Goal: Information Seeking & Learning: Find specific fact

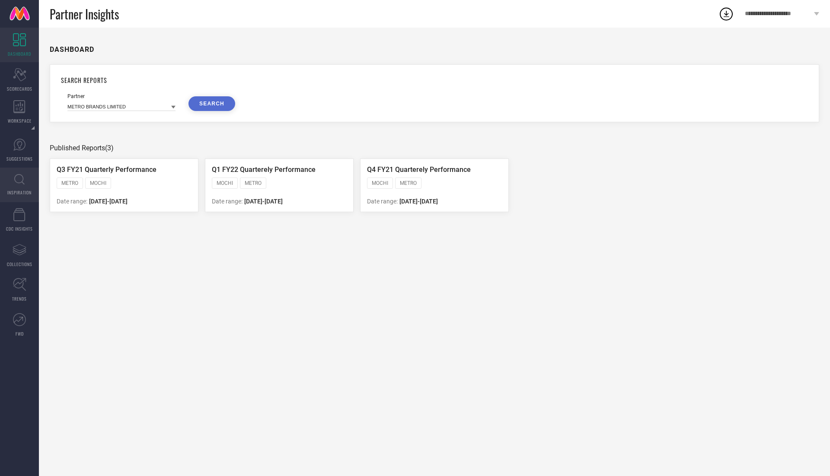
click at [22, 178] on icon at bounding box center [19, 179] width 10 height 11
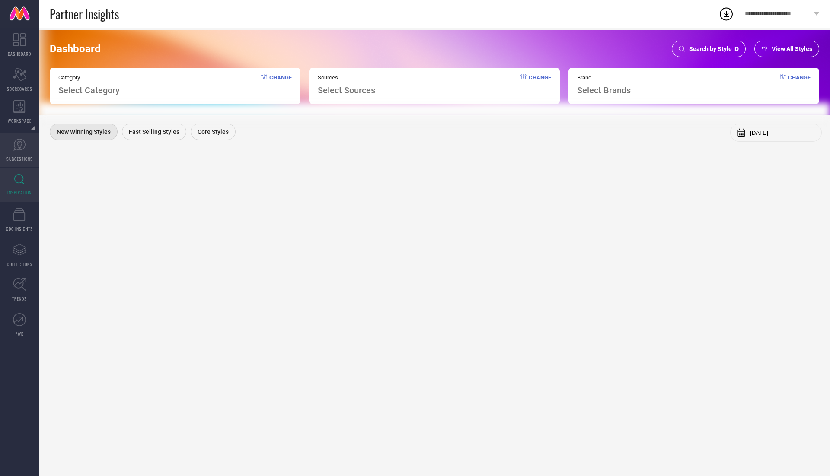
click at [21, 156] on span "SUGGESTIONS" at bounding box center [19, 159] width 26 height 6
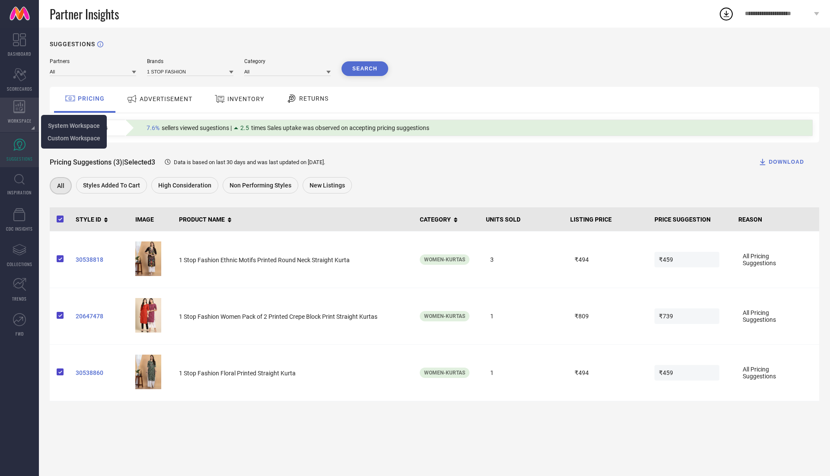
click at [19, 109] on icon at bounding box center [19, 106] width 12 height 13
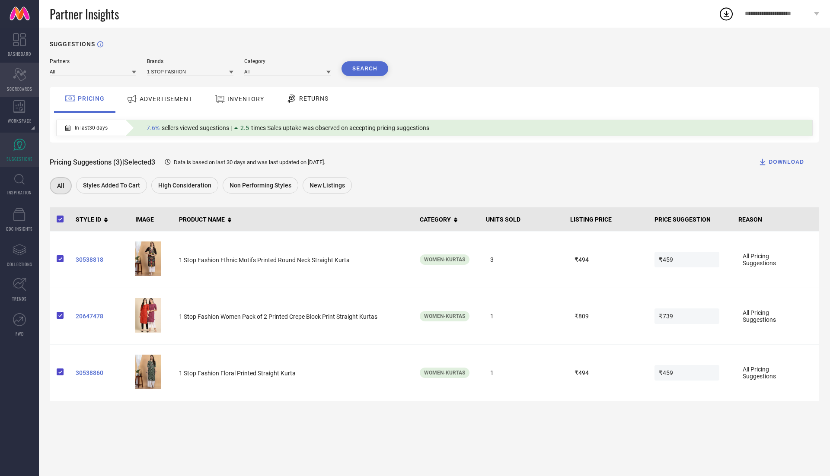
click at [23, 70] on icon "Scorecard" at bounding box center [19, 74] width 13 height 13
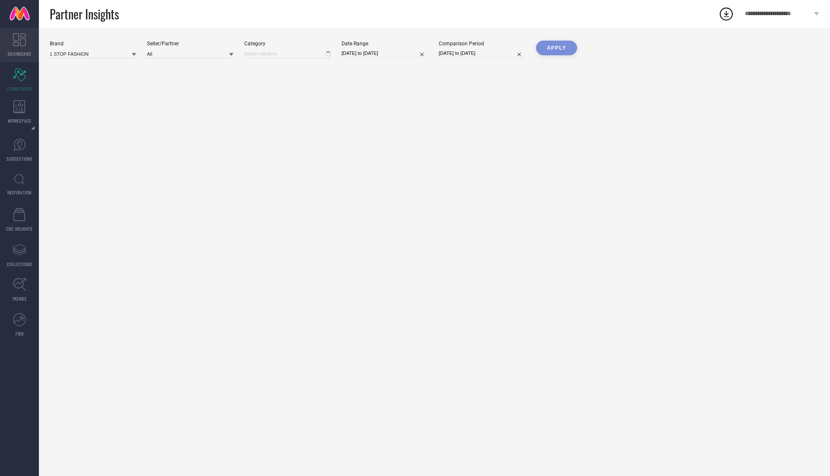
type input "All"
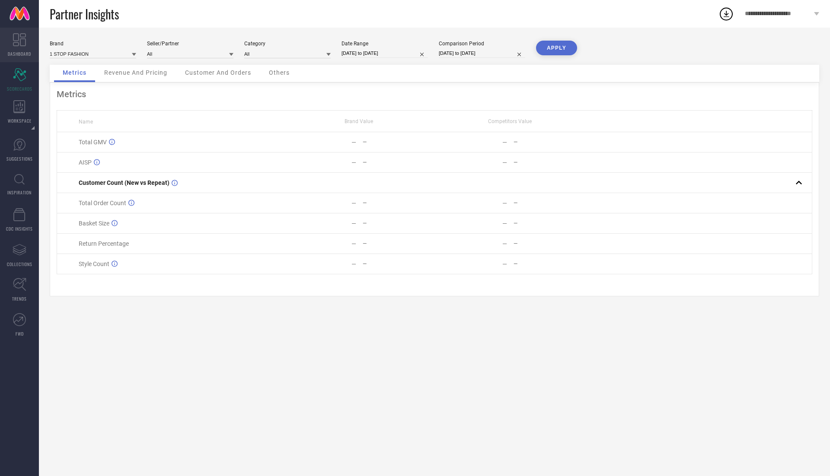
click at [23, 51] on span "DASHBOARD" at bounding box center [19, 54] width 23 height 6
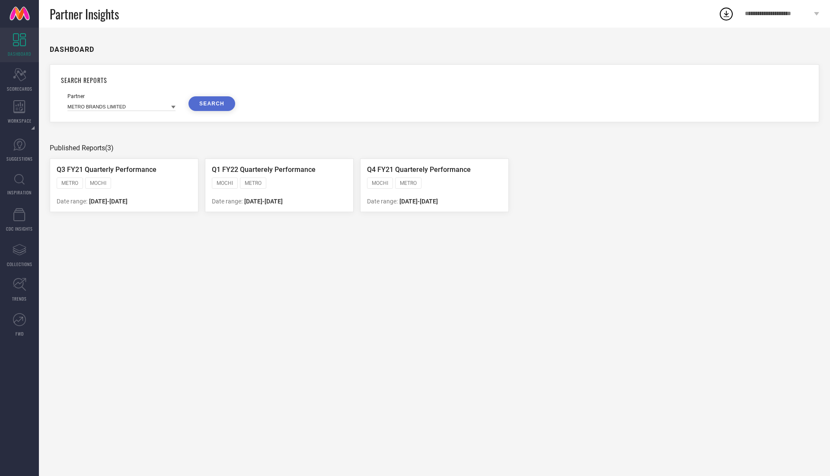
click at [213, 102] on button "SEARCH" at bounding box center [211, 103] width 47 height 15
click at [95, 105] on input at bounding box center [121, 106] width 108 height 9
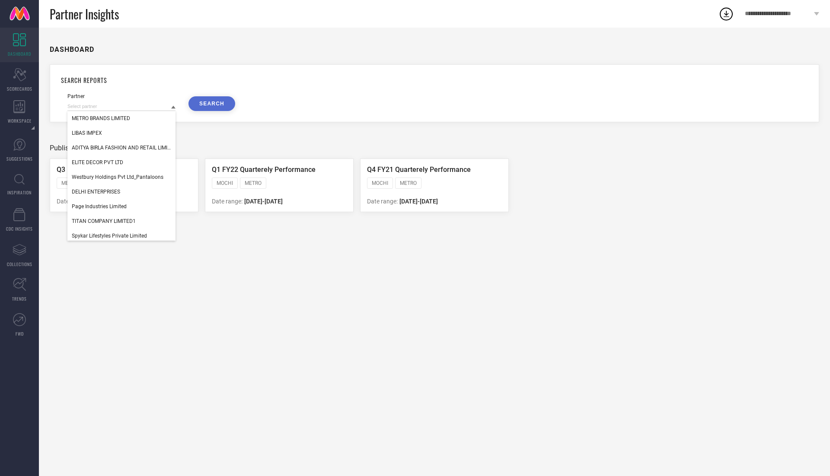
click at [220, 104] on button "SEARCH" at bounding box center [211, 103] width 47 height 15
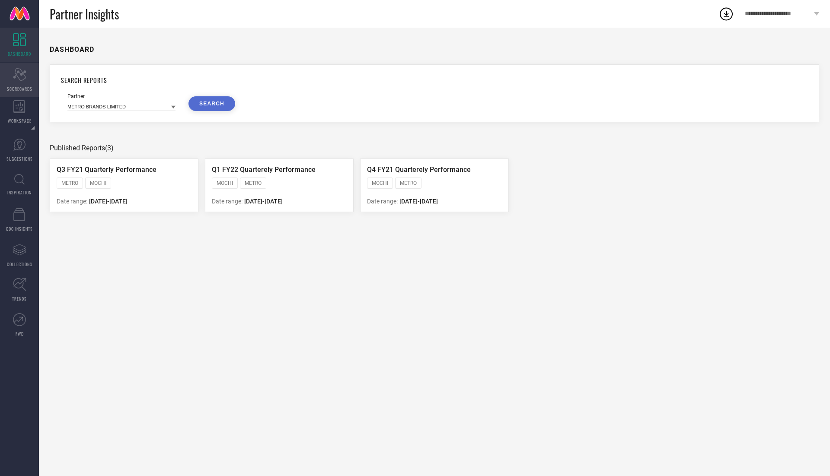
click at [22, 70] on icon "Scorecard" at bounding box center [19, 74] width 13 height 13
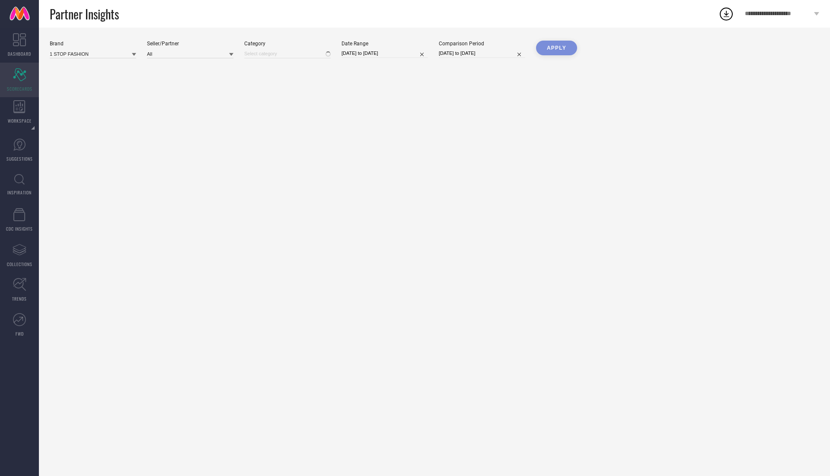
type input "All"
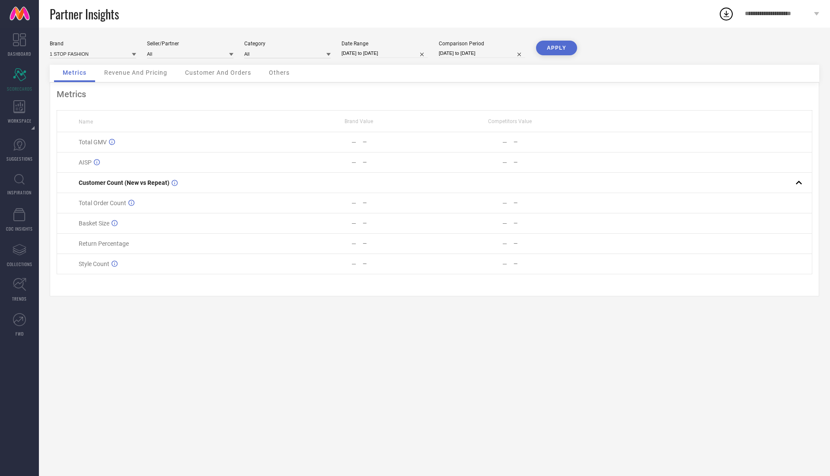
click at [812, 13] on div "**********" at bounding box center [782, 14] width 96 height 28
click at [641, 47] on div "Brand 1 STOP FASHION Seller/Partner All Category All Date Range 22-08-2025 to 2…" at bounding box center [434, 53] width 769 height 24
click at [11, 47] on link "DASHBOARD" at bounding box center [19, 45] width 39 height 35
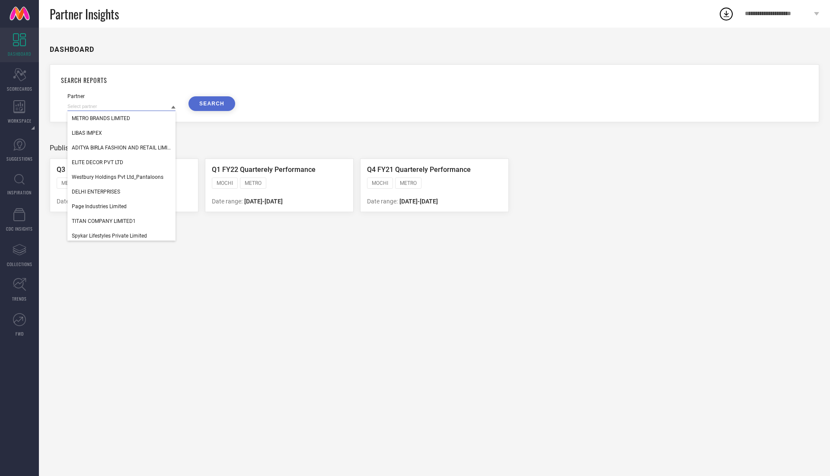
click at [106, 104] on input at bounding box center [121, 106] width 108 height 9
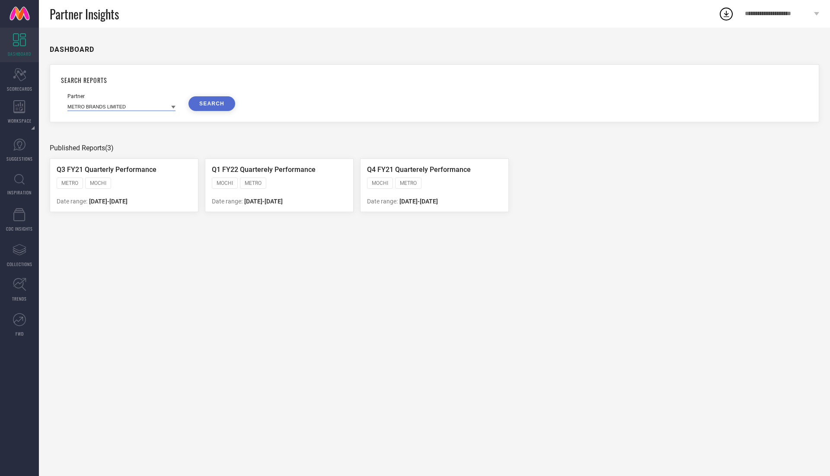
click at [106, 104] on input at bounding box center [121, 106] width 108 height 9
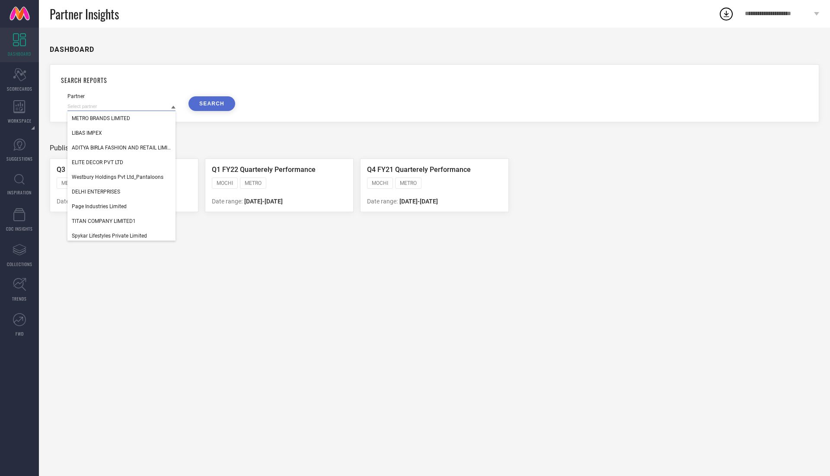
paste input "31411409 30184500 29893293 30390471 31112665 31411441 26947050 31112732 2990152…"
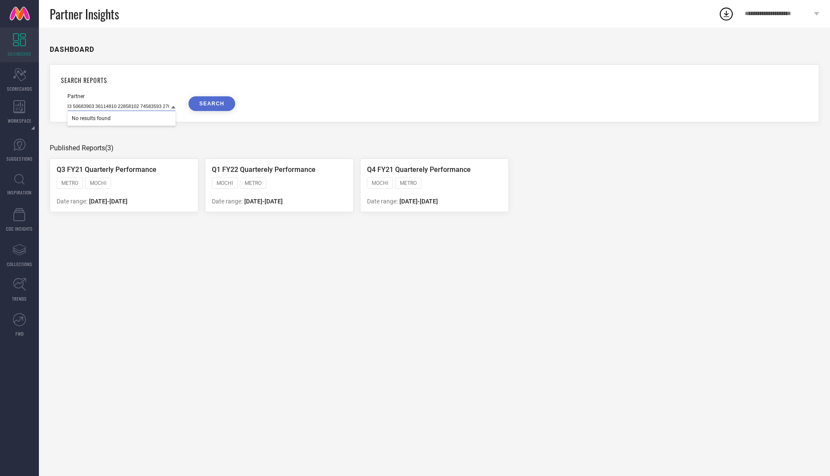
type input "31411409 30184500 29893293 30390471 31112665 31411441 26947050 31112732 2990152…"
click at [221, 101] on button "SEARCH" at bounding box center [211, 103] width 47 height 15
click at [19, 180] on icon at bounding box center [19, 179] width 10 height 11
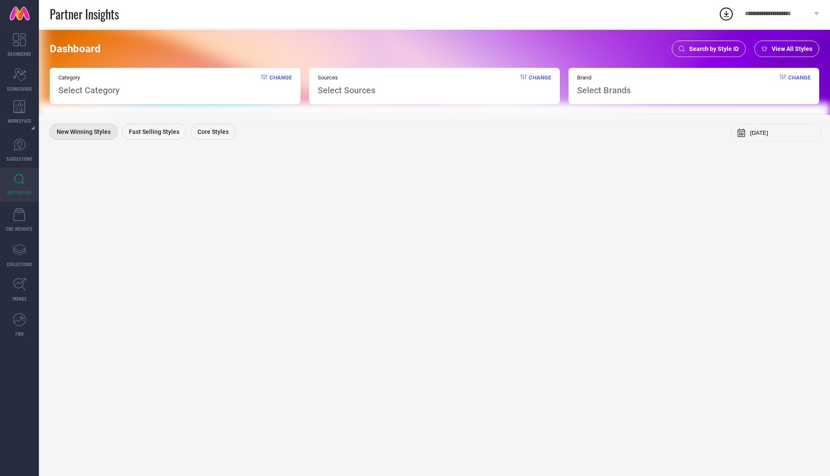
click at [123, 88] on div "Category Select Category Change" at bounding box center [175, 86] width 251 height 36
click at [129, 89] on div "Category Select Category Change" at bounding box center [175, 86] width 251 height 36
click at [702, 52] on span "Search by Style ID" at bounding box center [714, 48] width 50 height 7
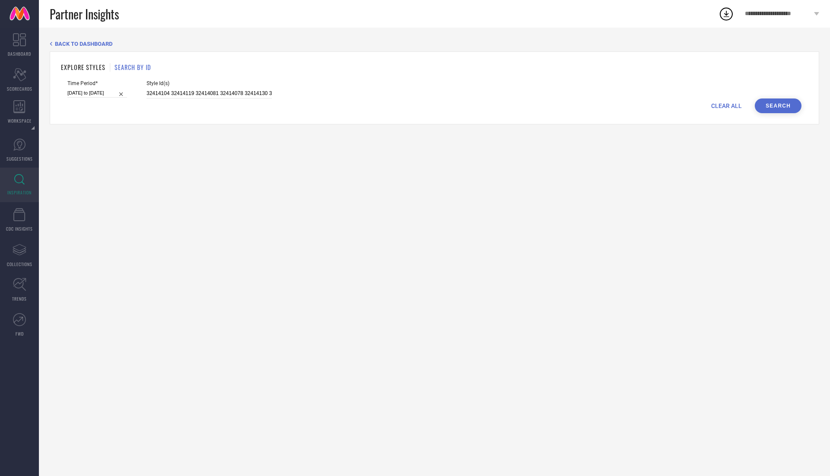
click at [784, 105] on button "Search" at bounding box center [777, 106] width 47 height 15
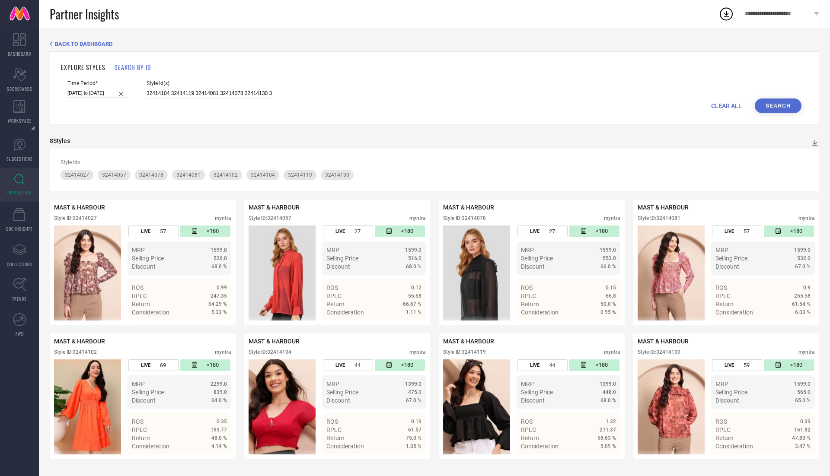
click at [434, 270] on div "MAST & HARBOUR Style ID: 32414027 myntra LIVE 57 <180 MRP 1599.0 Selling Price …" at bounding box center [434, 329] width 769 height 259
click at [712, 105] on span "CLEAR ALL" at bounding box center [726, 105] width 31 height 7
click at [190, 95] on input at bounding box center [208, 94] width 125 height 10
paste input "31411409 30184500 29893293 30390471 31112665 31411441 26947050 31112732 2990152…"
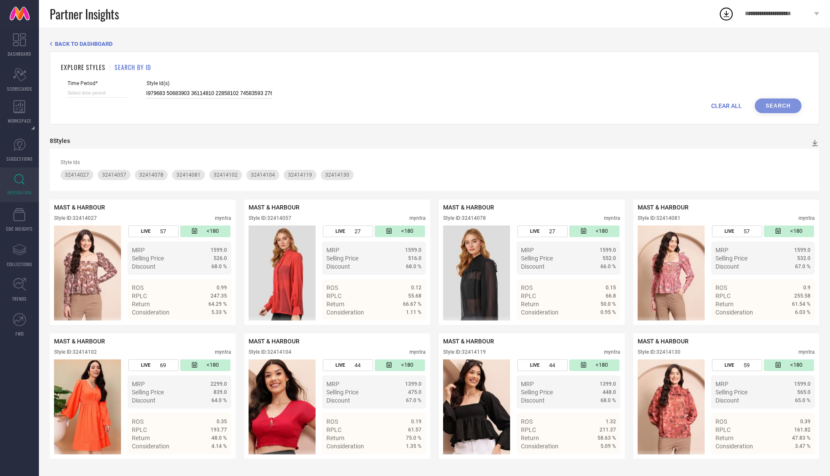
type input "31411409 30184500 29893293 30390471 31112665 31411441 26947050 31112732 2990152…"
click at [771, 105] on div "CLEAR ALL Search" at bounding box center [434, 106] width 734 height 15
click at [780, 109] on div "CLEAR ALL Search" at bounding box center [434, 106] width 734 height 15
click at [726, 103] on span "CLEAR ALL" at bounding box center [726, 105] width 31 height 7
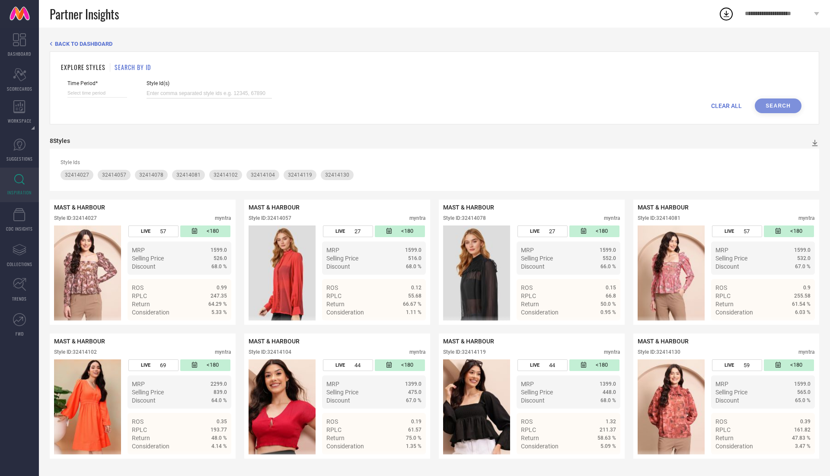
click at [236, 90] on input at bounding box center [208, 94] width 125 height 10
paste input "31411409 30184500 29893293 30390471 31112665 31411441 26947050 31112732 2990152…"
type input "31411409 30184500 29893293 30390471 31112665 31411441 26947050 31112732 2990152…"
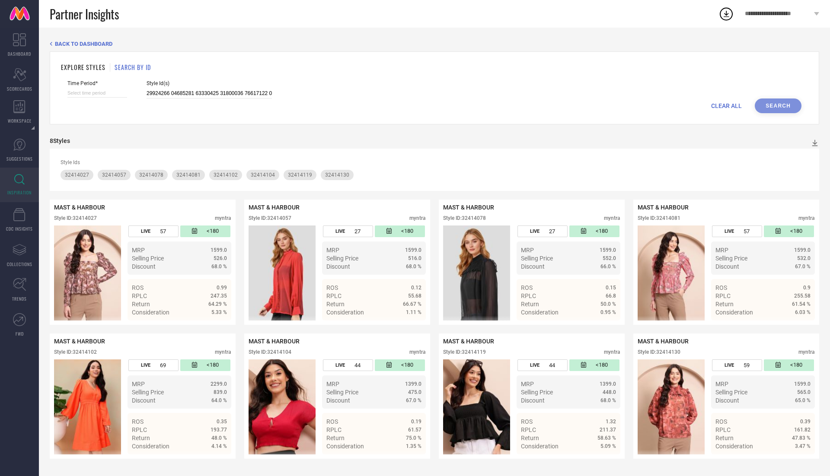
click at [771, 105] on div "CLEAR ALL Search" at bounding box center [434, 106] width 734 height 15
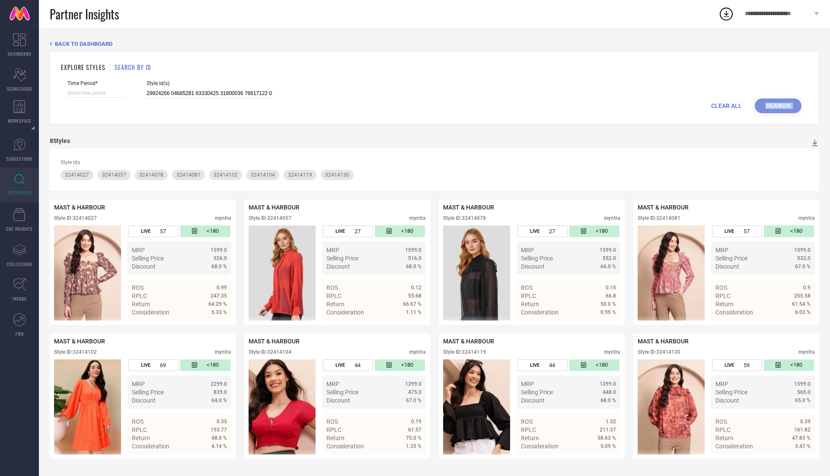
click at [789, 105] on div "CLEAR ALL Search" at bounding box center [434, 106] width 734 height 15
drag, startPoint x: 74, startPoint y: 216, endPoint x: 117, endPoint y: 217, distance: 42.3
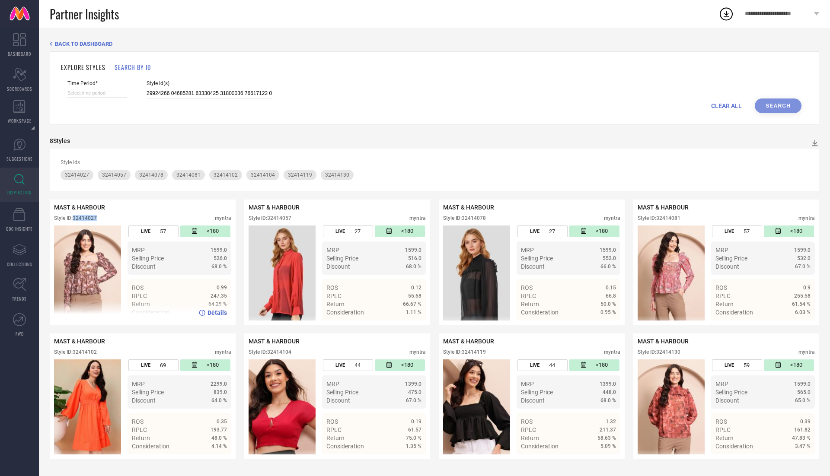
click at [117, 217] on div "Style ID: 32414027 myntra" at bounding box center [142, 220] width 177 height 10
copy div "32414027"
click at [189, 89] on input at bounding box center [208, 94] width 125 height 10
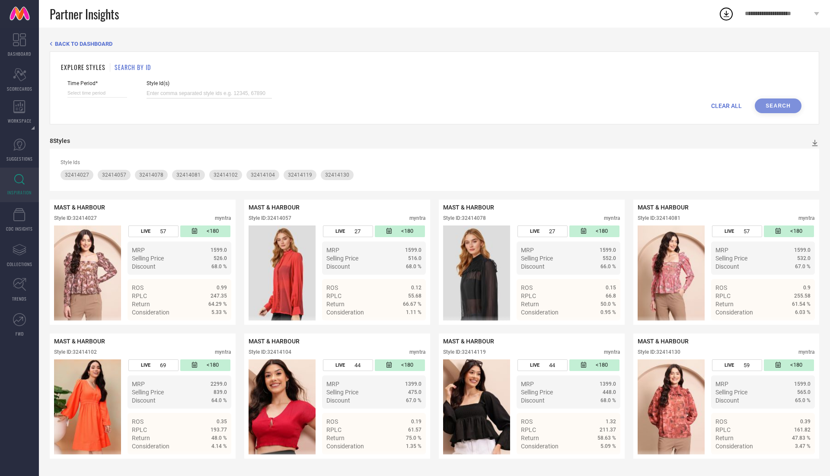
paste input "32414027"
type input "32414027"
click at [723, 108] on span "CLEAR ALL" at bounding box center [726, 105] width 31 height 7
click at [728, 102] on span "CLEAR ALL" at bounding box center [726, 105] width 31 height 7
click at [178, 93] on input at bounding box center [208, 94] width 125 height 10
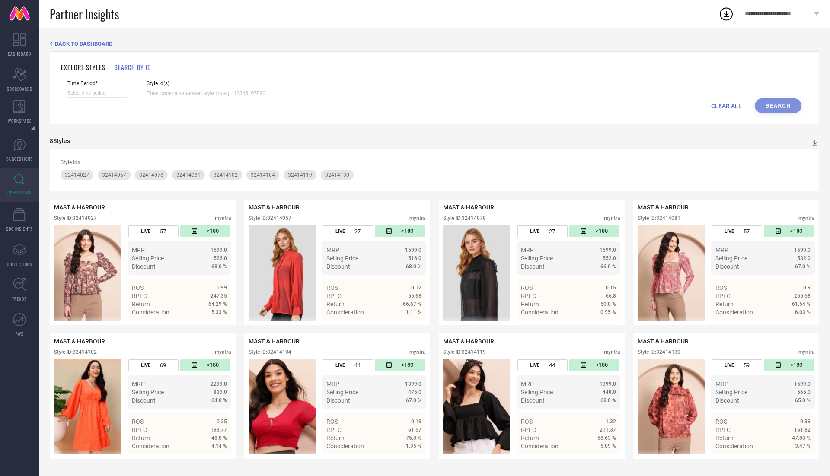
paste input "29901529 30128999 31101988 30128976 30129017 29893637 31058673 30128996 2646190…"
type input "29901529 30128999 31101988 30128976 30129017 29893637 31058673 30128996 2646190…"
click at [770, 104] on div "CLEAR ALL Search" at bounding box center [434, 106] width 734 height 15
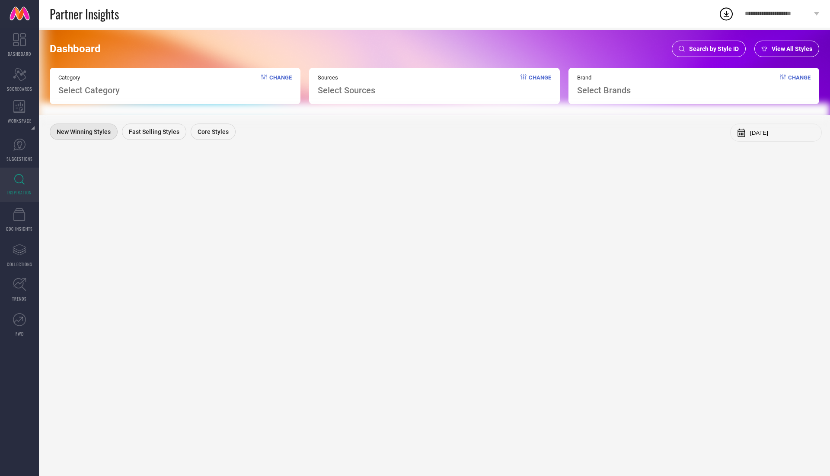
click at [713, 53] on div "Search by Style ID" at bounding box center [708, 49] width 74 height 16
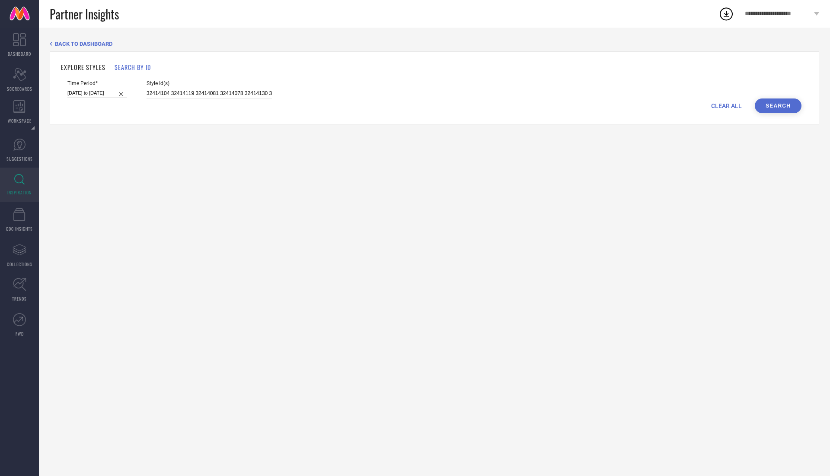
click at [256, 87] on div "Style Id(s) 32414104 32414119 32414081 32414078 32414130 32414057 32414027 3241…" at bounding box center [208, 89] width 125 height 18
click at [716, 102] on span "CLEAR ALL" at bounding box center [726, 105] width 31 height 7
click at [174, 90] on input at bounding box center [208, 94] width 125 height 10
paste input "32363782 30541692 29753966 34446757 29135798 33520407 32417190 12360858 3444675…"
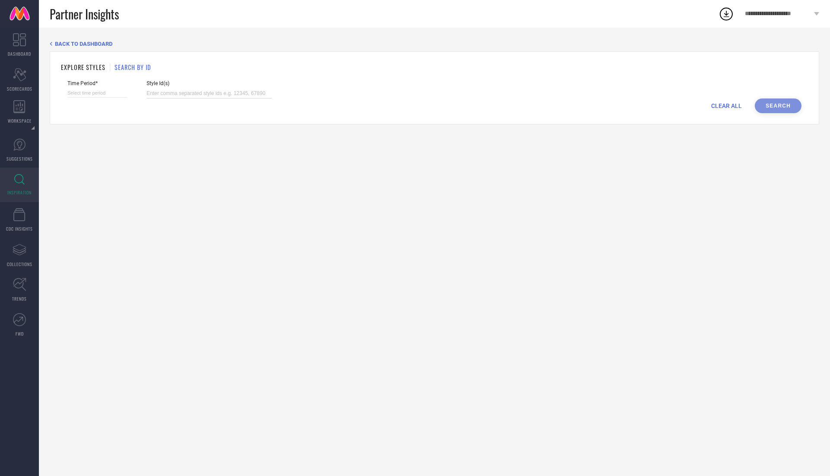
type input "32363782 30541692 29753966 34446757 29135798 33520407 32417190 12360858 3444675…"
click at [234, 95] on input "32363782 30541692 29753966 34446757 29135798 33520407 32417190 12360858 3444675…" at bounding box center [208, 94] width 125 height 10
click at [81, 91] on input at bounding box center [97, 93] width 60 height 9
select select "8"
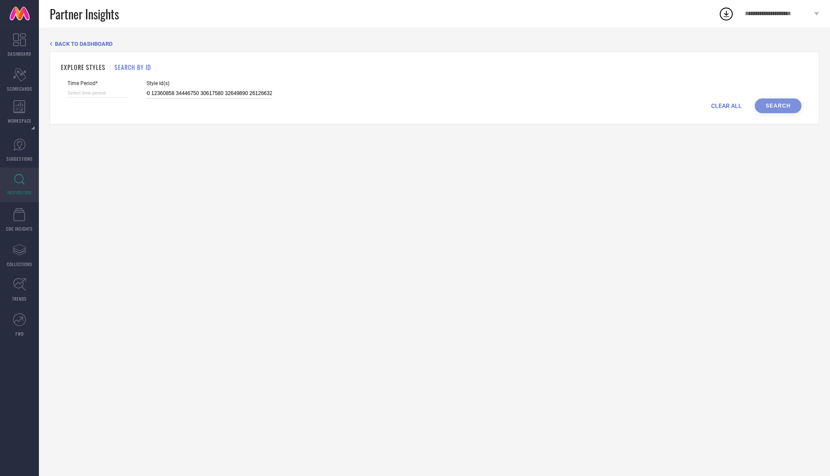
select select "2025"
select select "9"
select select "2025"
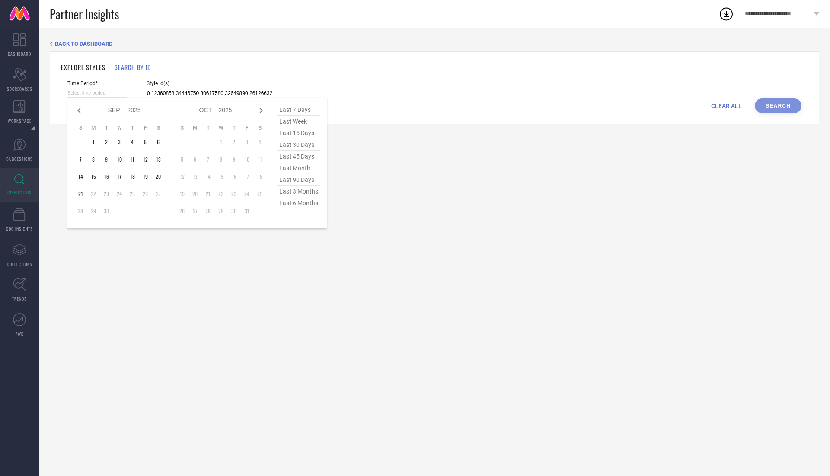
type input "32363782 30541692 29753966 34446757 29135798 33520407 32417190 12360858 3444675…"
click at [296, 146] on span "last 30 days" at bounding box center [298, 145] width 43 height 12
type input "[DATE] to [DATE]"
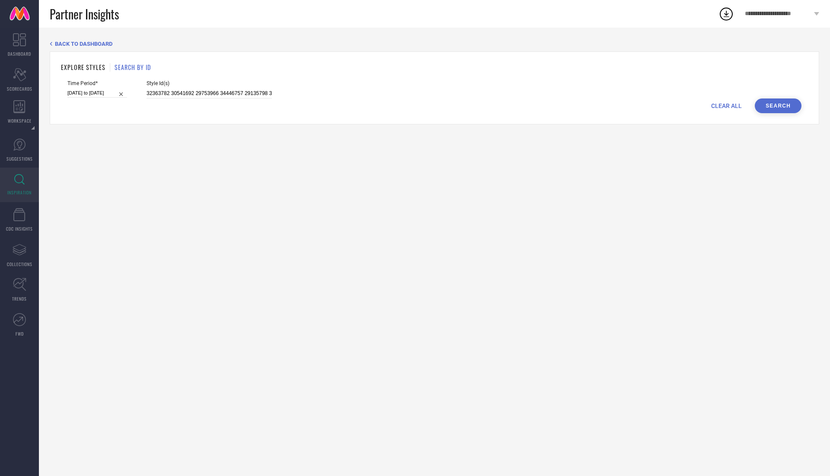
click at [783, 105] on button "Search" at bounding box center [777, 106] width 47 height 15
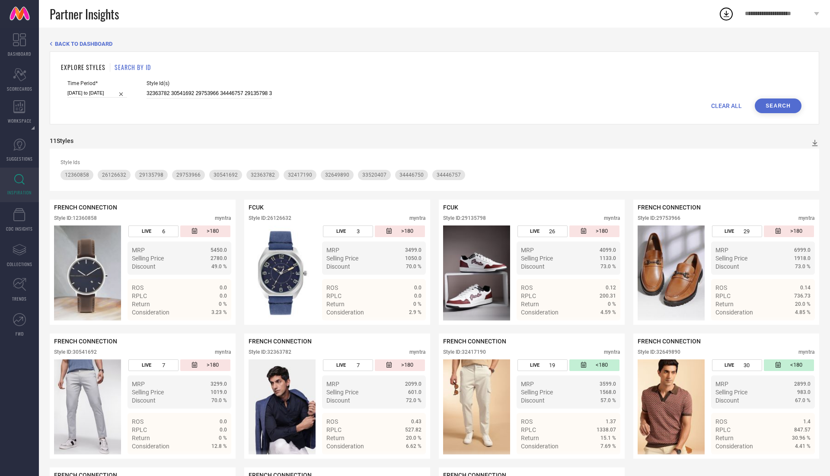
click at [733, 106] on span "CLEAR ALL" at bounding box center [726, 105] width 31 height 7
click at [191, 95] on input at bounding box center [208, 94] width 125 height 10
paste input "29901529 30128999 31101988 30128976 30129017 29893637 31058673 30128996 2646190…"
type input "29901529 30128999 31101988 30128976 30129017 29893637 31058673 30128996 2646190…"
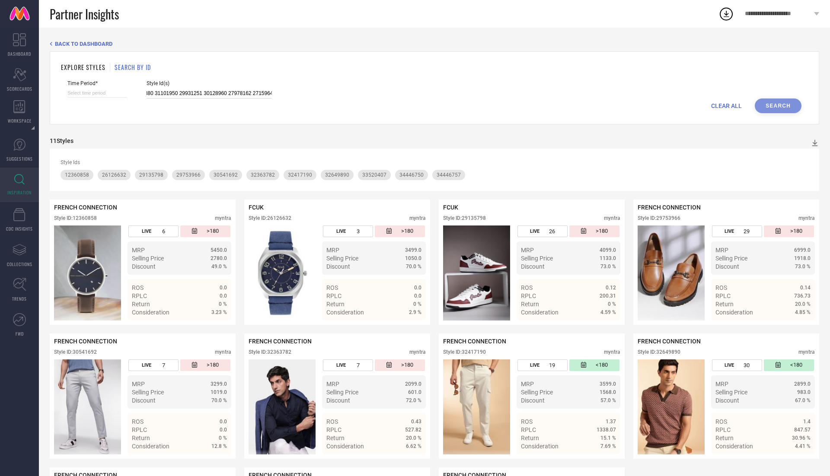
select select "8"
select select "2025"
select select "9"
select select "2025"
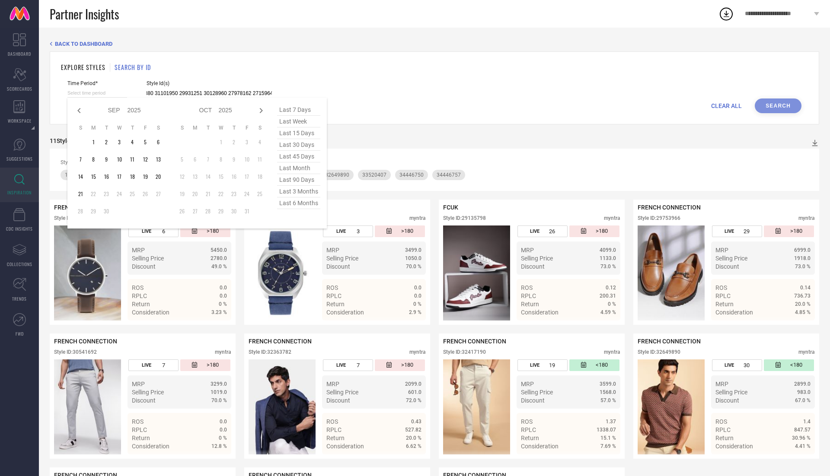
click at [99, 90] on input at bounding box center [97, 93] width 60 height 9
type input "29901529 30128999 31101988 30128976 30129017 29893637 31058673 30128996 2646190…"
click at [297, 177] on span "last 90 days" at bounding box center [298, 180] width 43 height 12
type input "[DATE] to [DATE]"
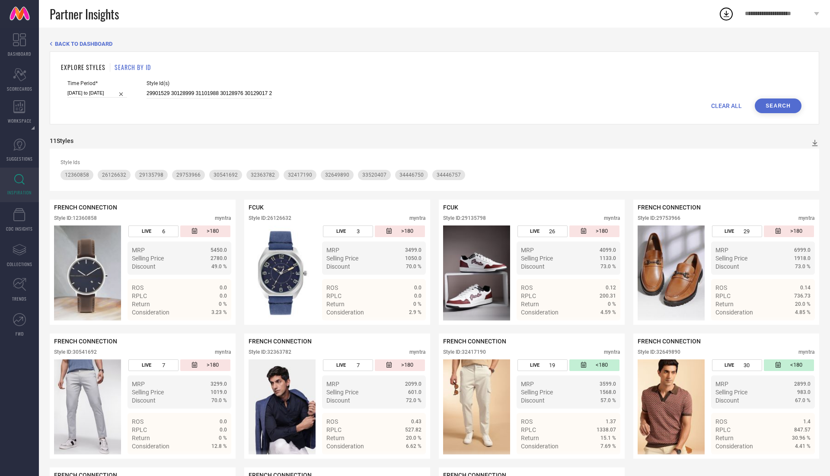
click at [773, 104] on button "Search" at bounding box center [777, 106] width 47 height 15
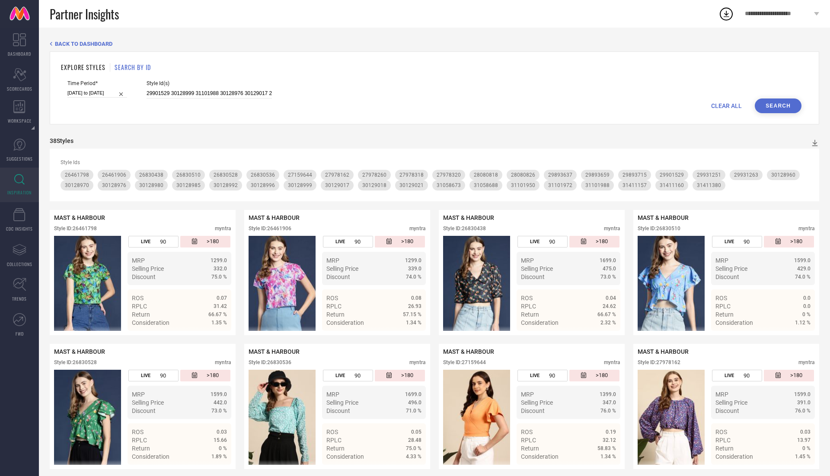
click at [724, 102] on span "CLEAR ALL" at bounding box center [726, 105] width 31 height 7
click at [152, 91] on input at bounding box center [208, 94] width 125 height 10
paste input "30184500 30390471 26947050 29967431 30689141 30390430 31027776 31451684 3102777…"
type input "30184500 30390471 26947050 29967431 30689141 30390430 31027776 31451684 3102777…"
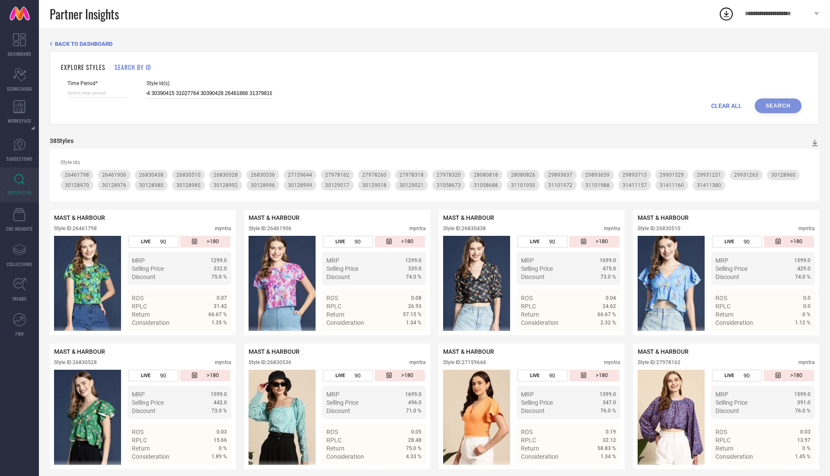
click at [79, 92] on input at bounding box center [97, 93] width 60 height 9
select select "8"
select select "2025"
select select "9"
select select "2025"
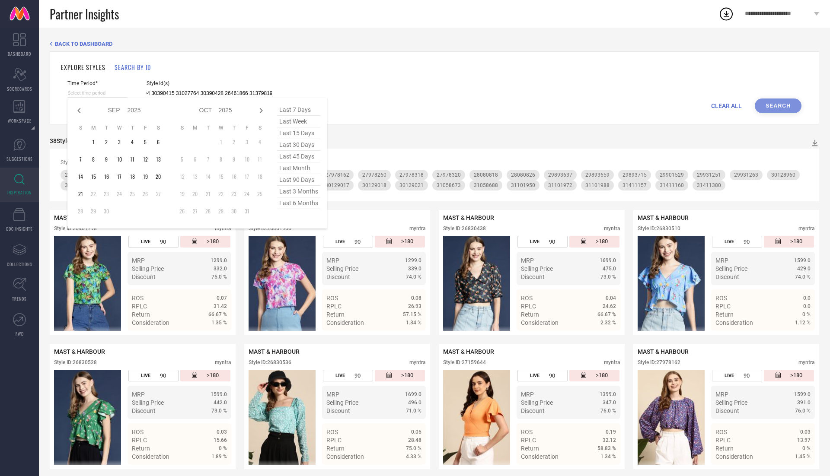
type input "30184500 30390471 26947050 29967431 30689141 30390430 31027776 31451684 3102777…"
click at [299, 177] on span "last 90 days" at bounding box center [298, 180] width 43 height 12
type input "[DATE] to [DATE]"
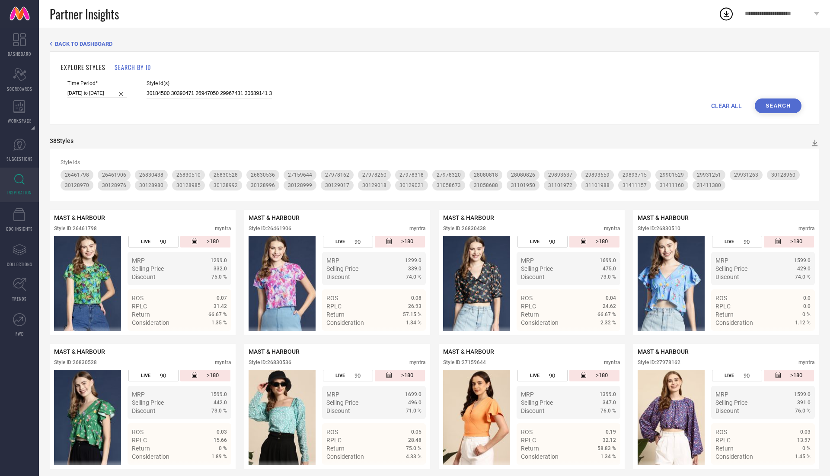
click at [778, 103] on button "Search" at bounding box center [777, 106] width 47 height 15
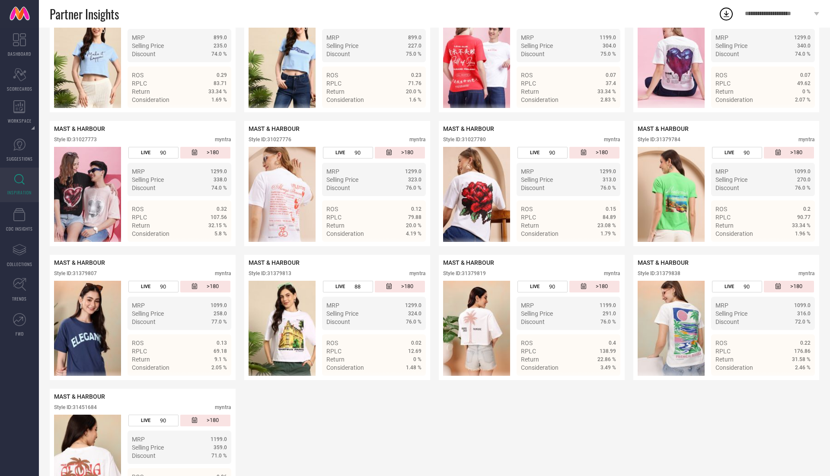
scroll to position [1077, 0]
